Goal: Transaction & Acquisition: Purchase product/service

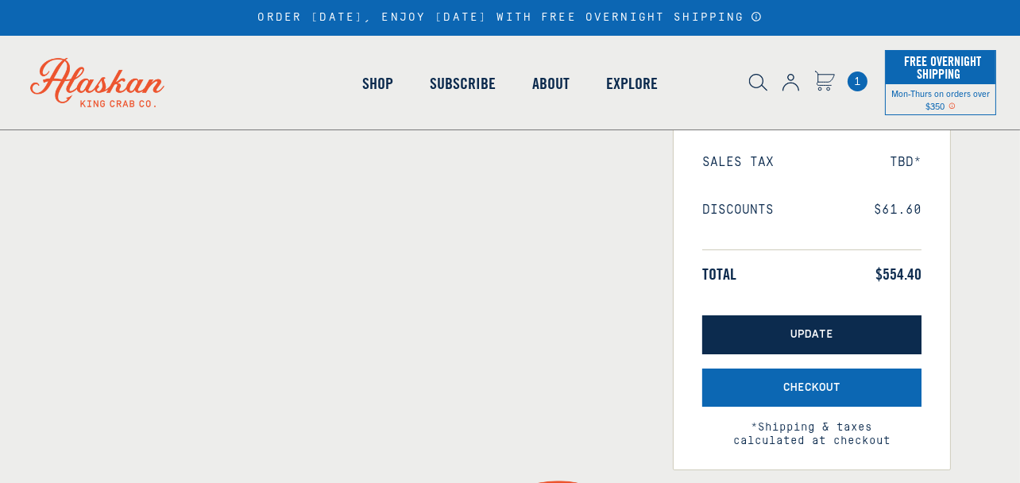
select select "40826592231503"
select select "40826730905679"
click at [819, 330] on span "Update" at bounding box center [811, 334] width 43 height 13
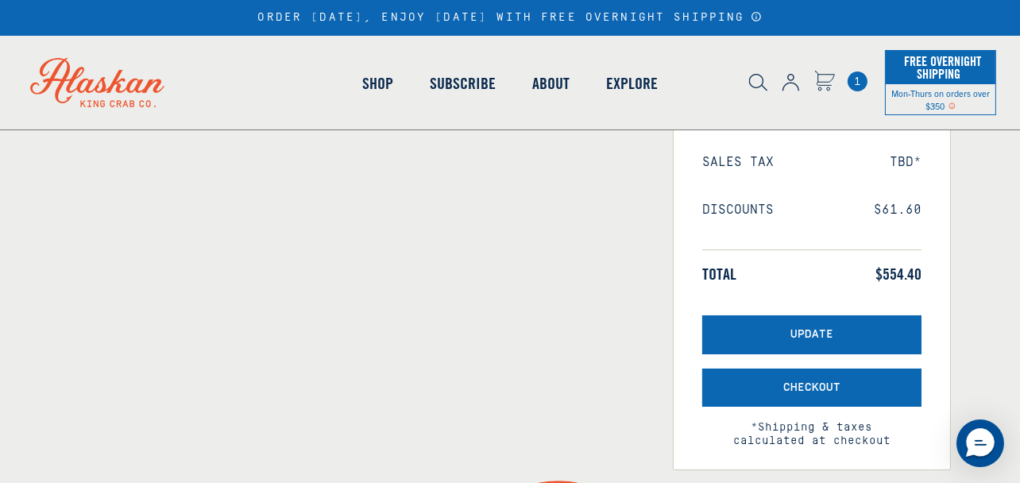
select select "40826592231503"
select select "40826730905679"
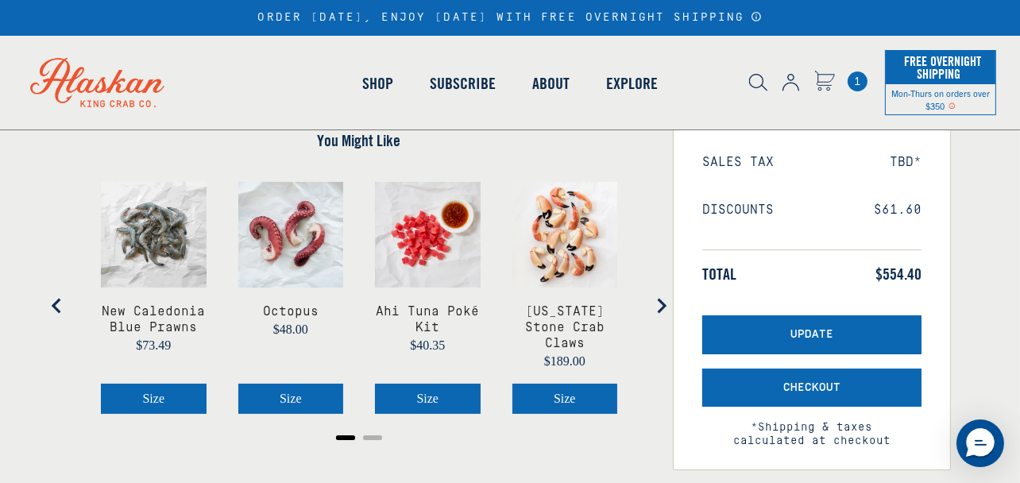
scroll to position [476, 0]
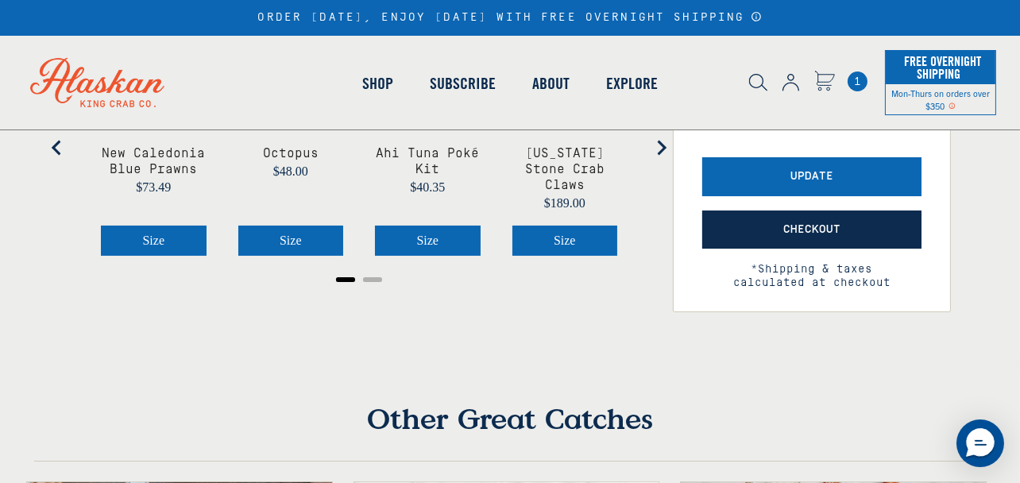
click at [832, 223] on span "Checkout" at bounding box center [811, 229] width 57 height 13
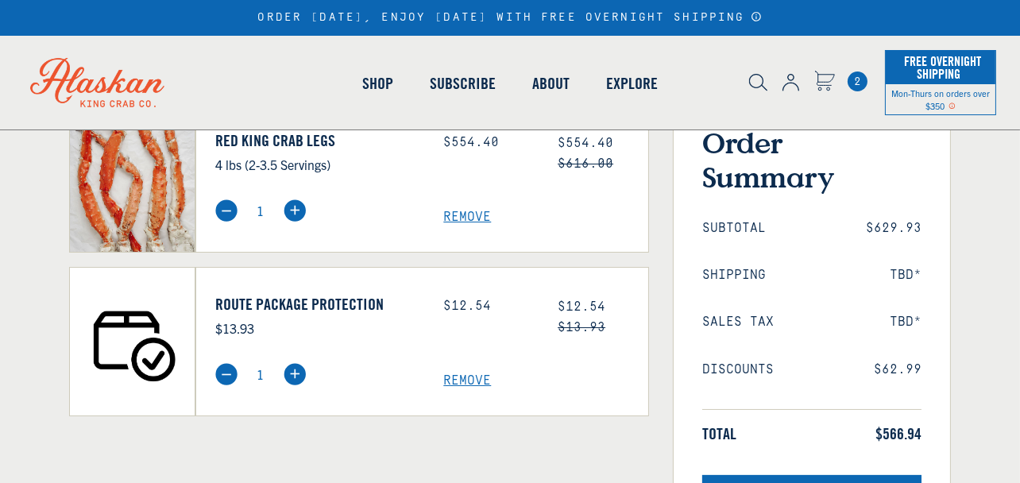
scroll to position [476, 0]
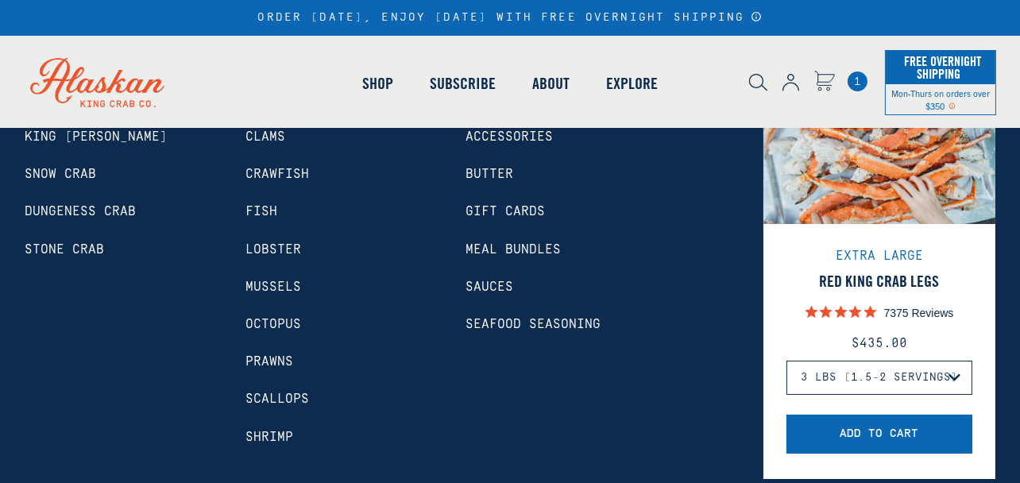
select select "40826592231503"
select select "40826730905679"
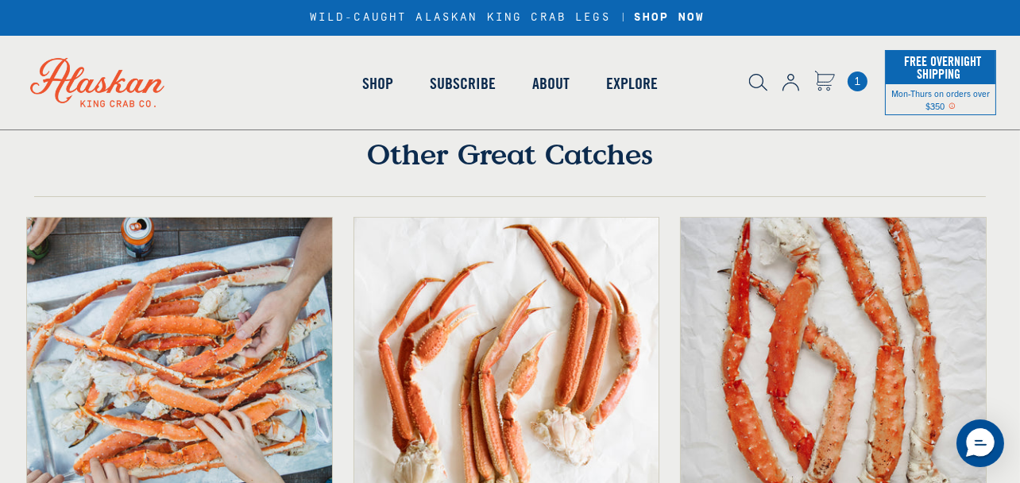
click at [104, 83] on img at bounding box center [97, 83] width 179 height 94
